Goal: Information Seeking & Learning: Find specific page/section

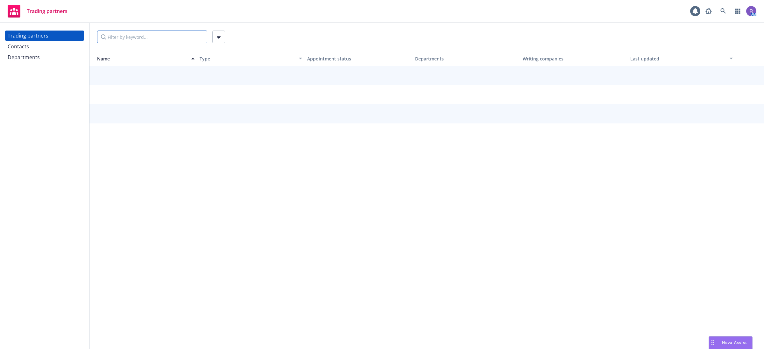
click at [150, 39] on input "Filter by keyword..." at bounding box center [152, 37] width 110 height 13
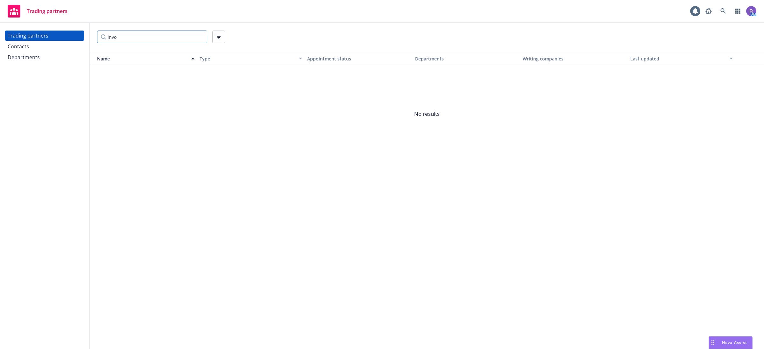
type input "invo"
